Goal: Navigation & Orientation: Find specific page/section

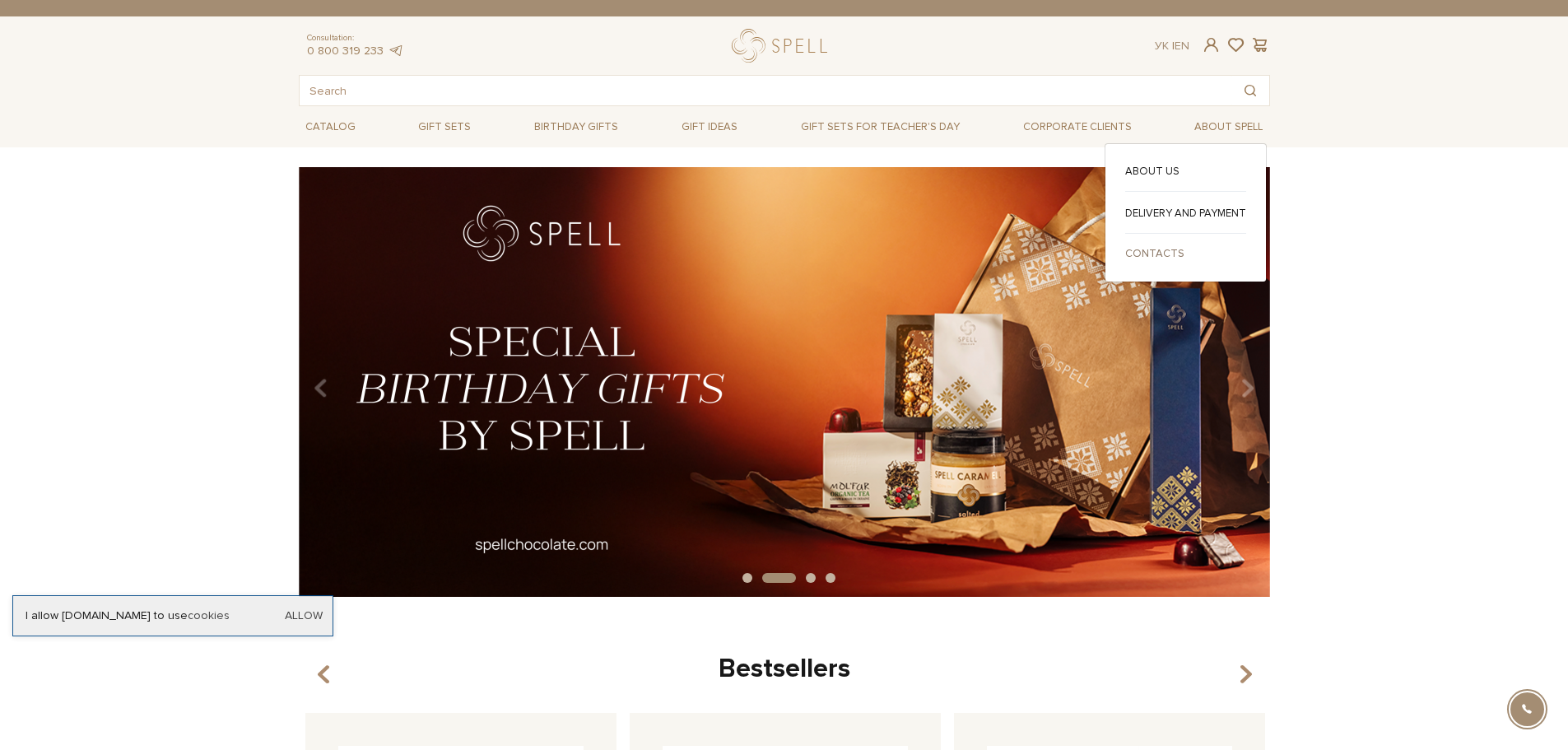
click at [1171, 251] on link "Contacts" at bounding box center [1186, 254] width 121 height 15
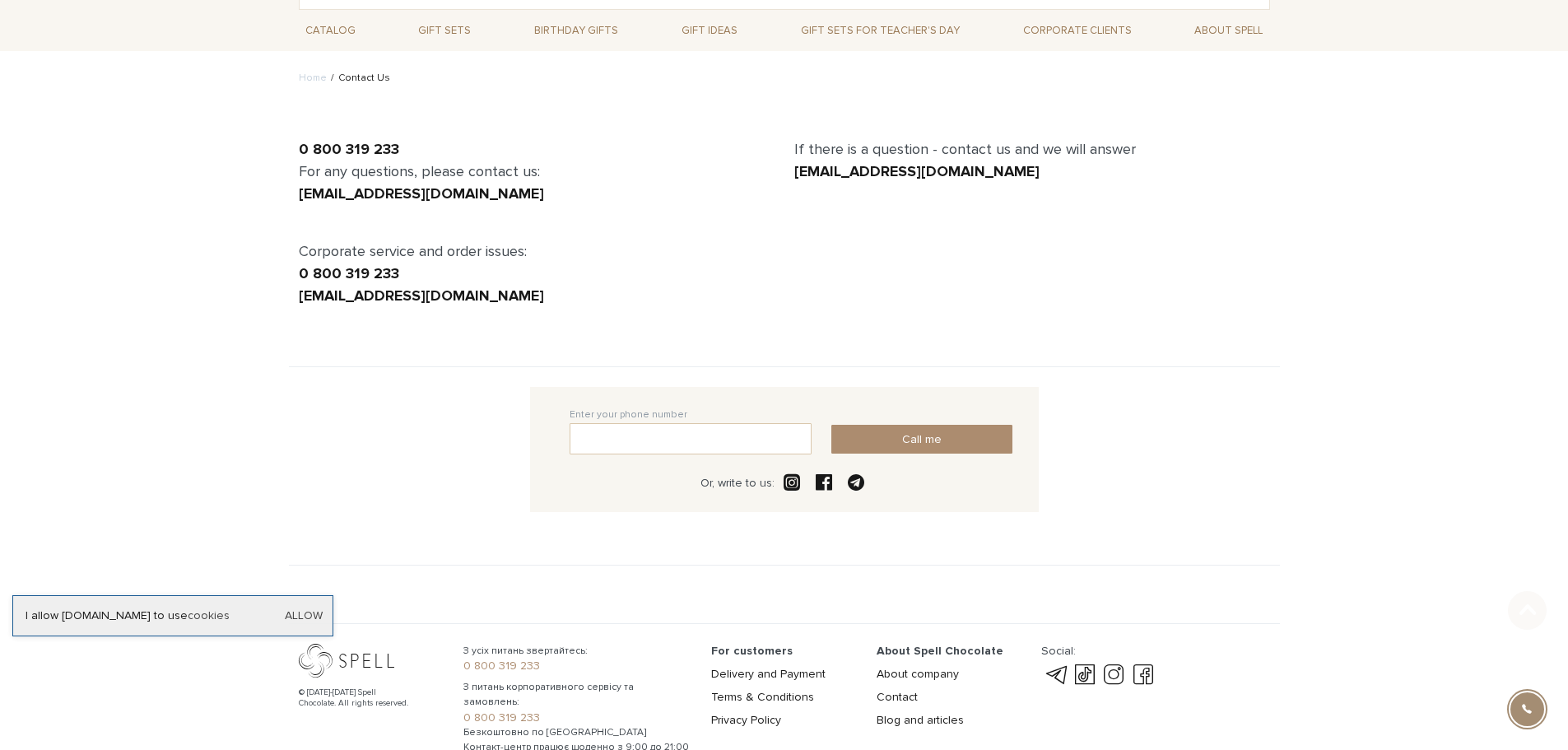
scroll to position [185, 0]
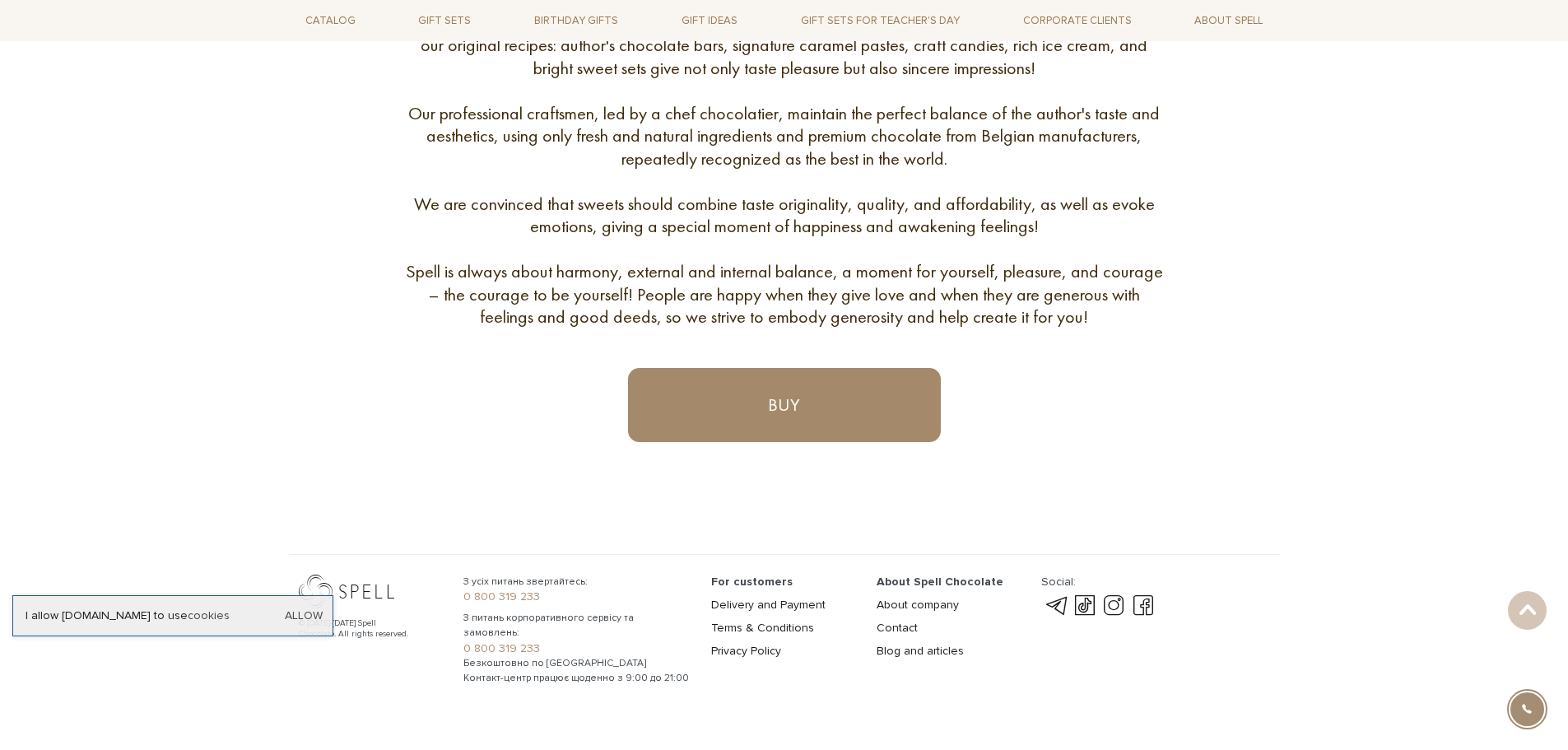
scroll to position [841, 0]
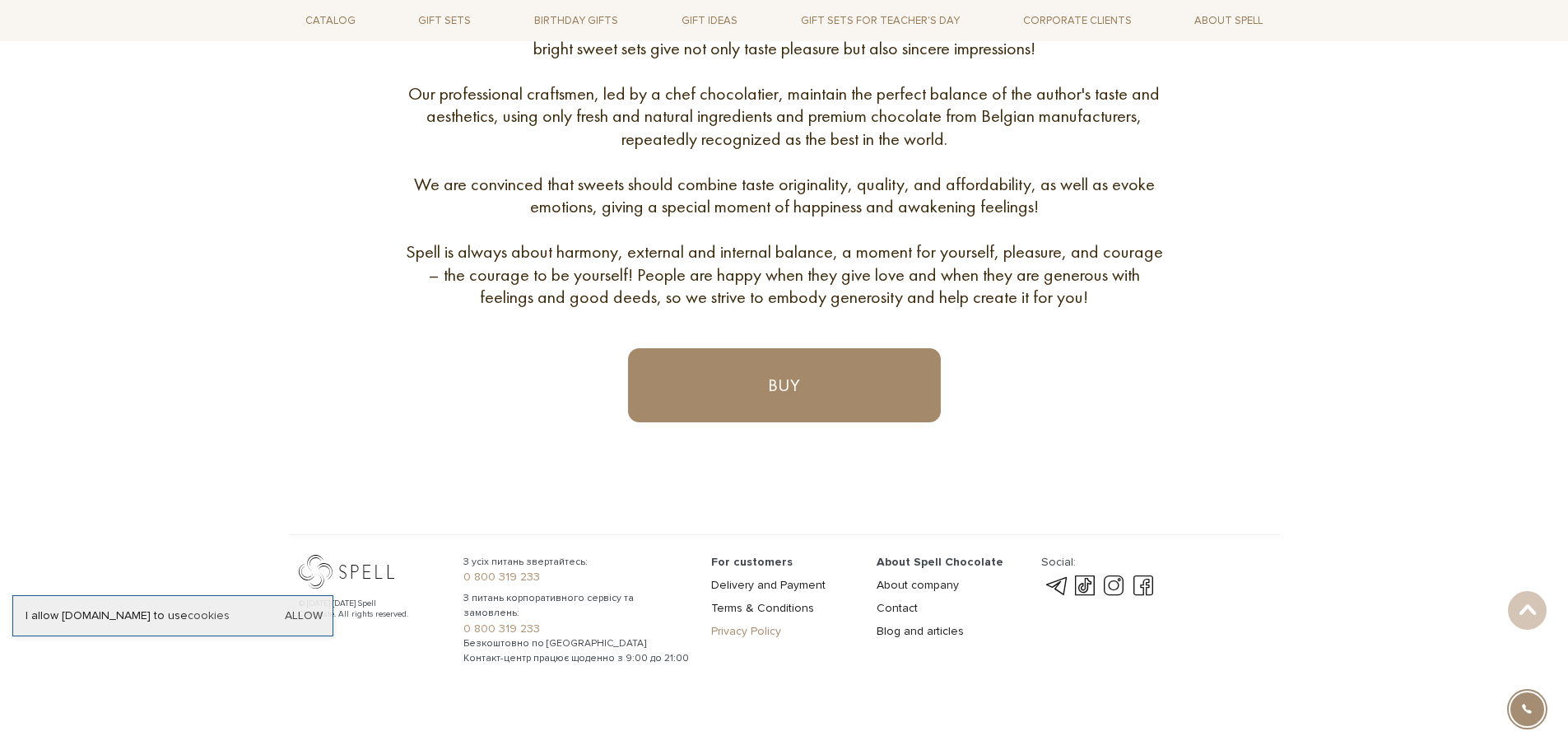
click at [721, 632] on link "Privacy Policy" at bounding box center [746, 631] width 70 height 14
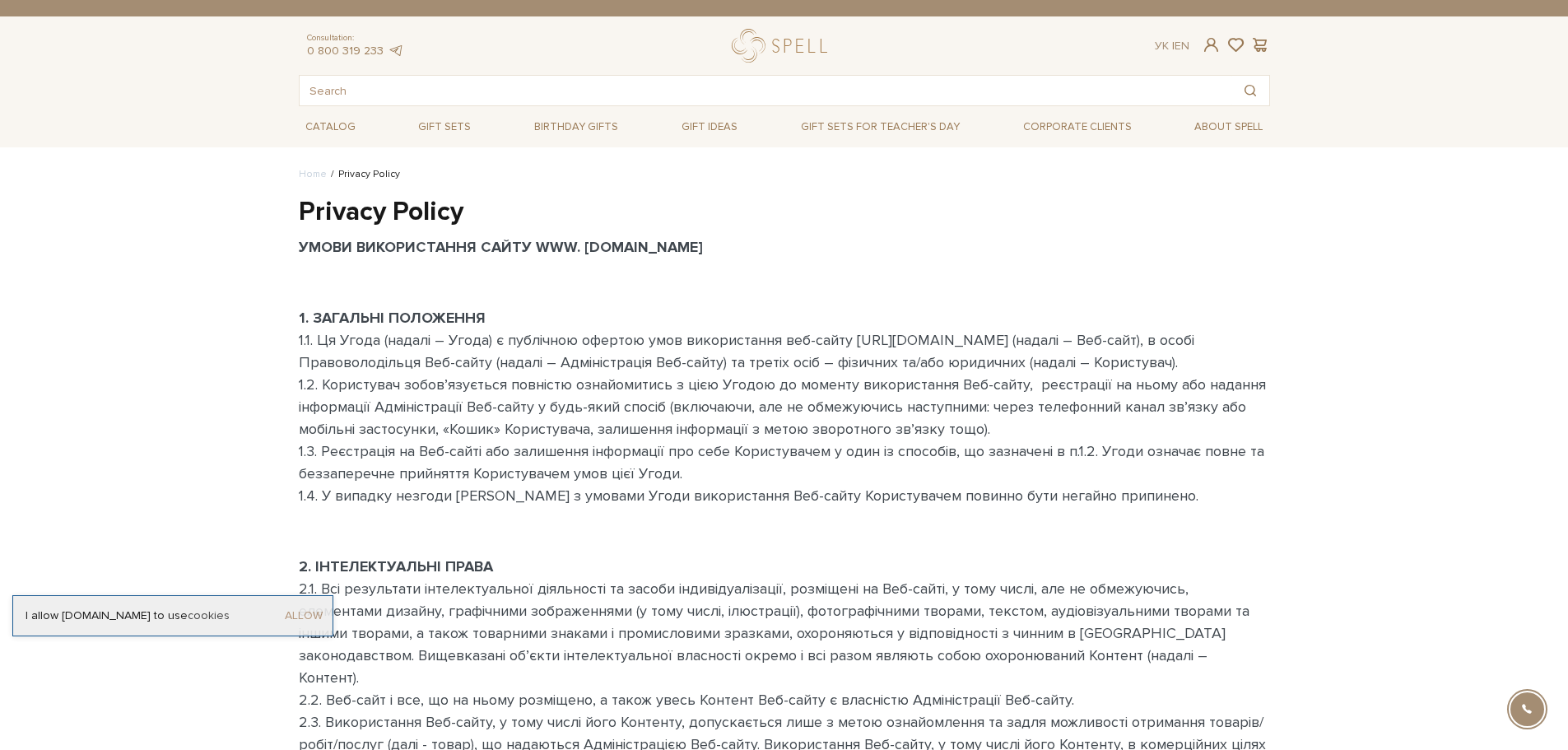
click at [322, 619] on link "Allow" at bounding box center [303, 616] width 38 height 15
